Goal: Navigation & Orientation: Go to known website

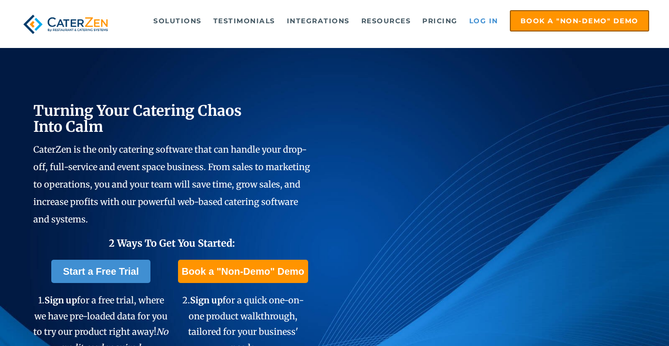
click at [479, 16] on link "Log in" at bounding box center [484, 20] width 39 height 19
